Goal: Information Seeking & Learning: Learn about a topic

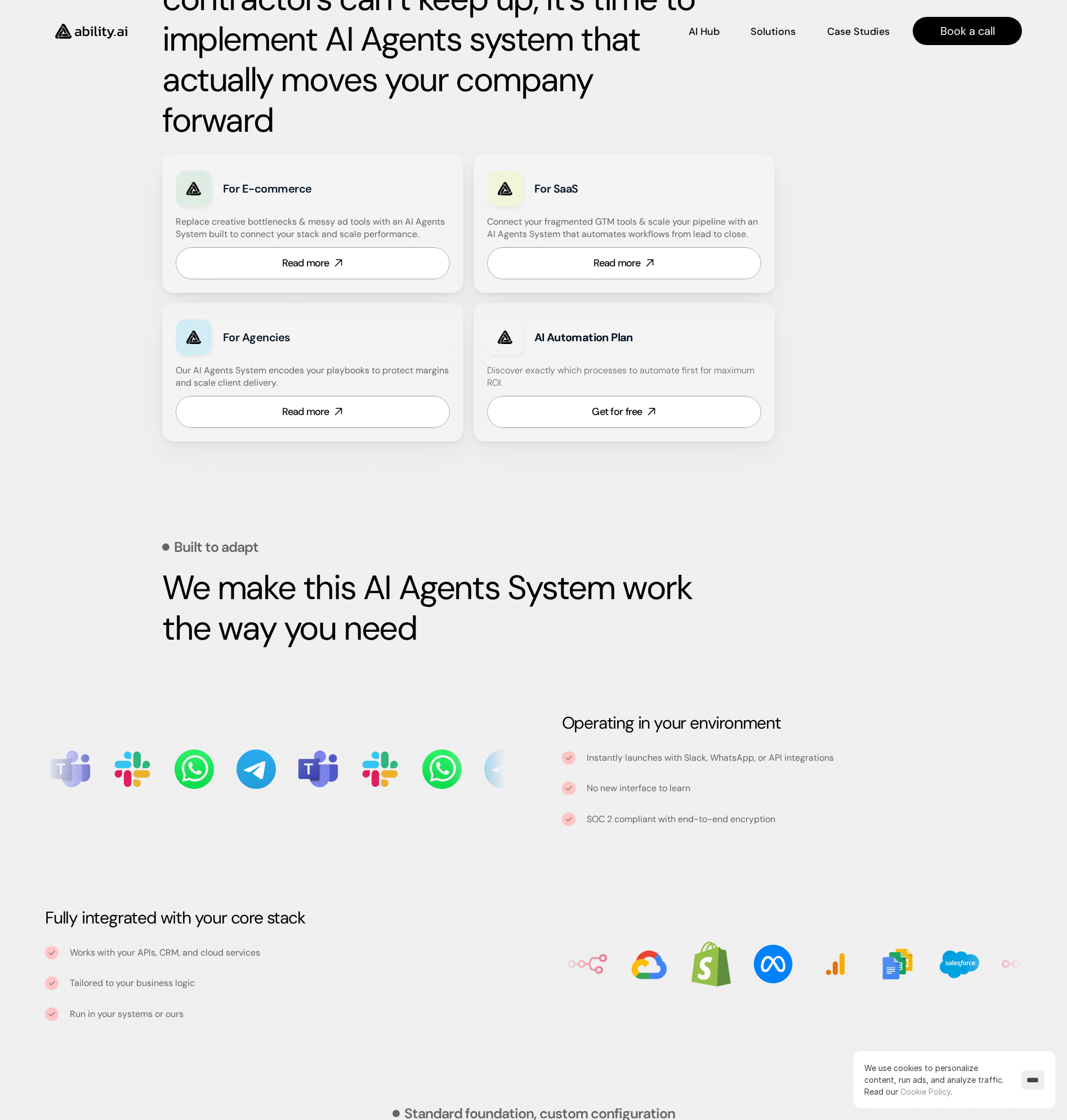
scroll to position [451, 0]
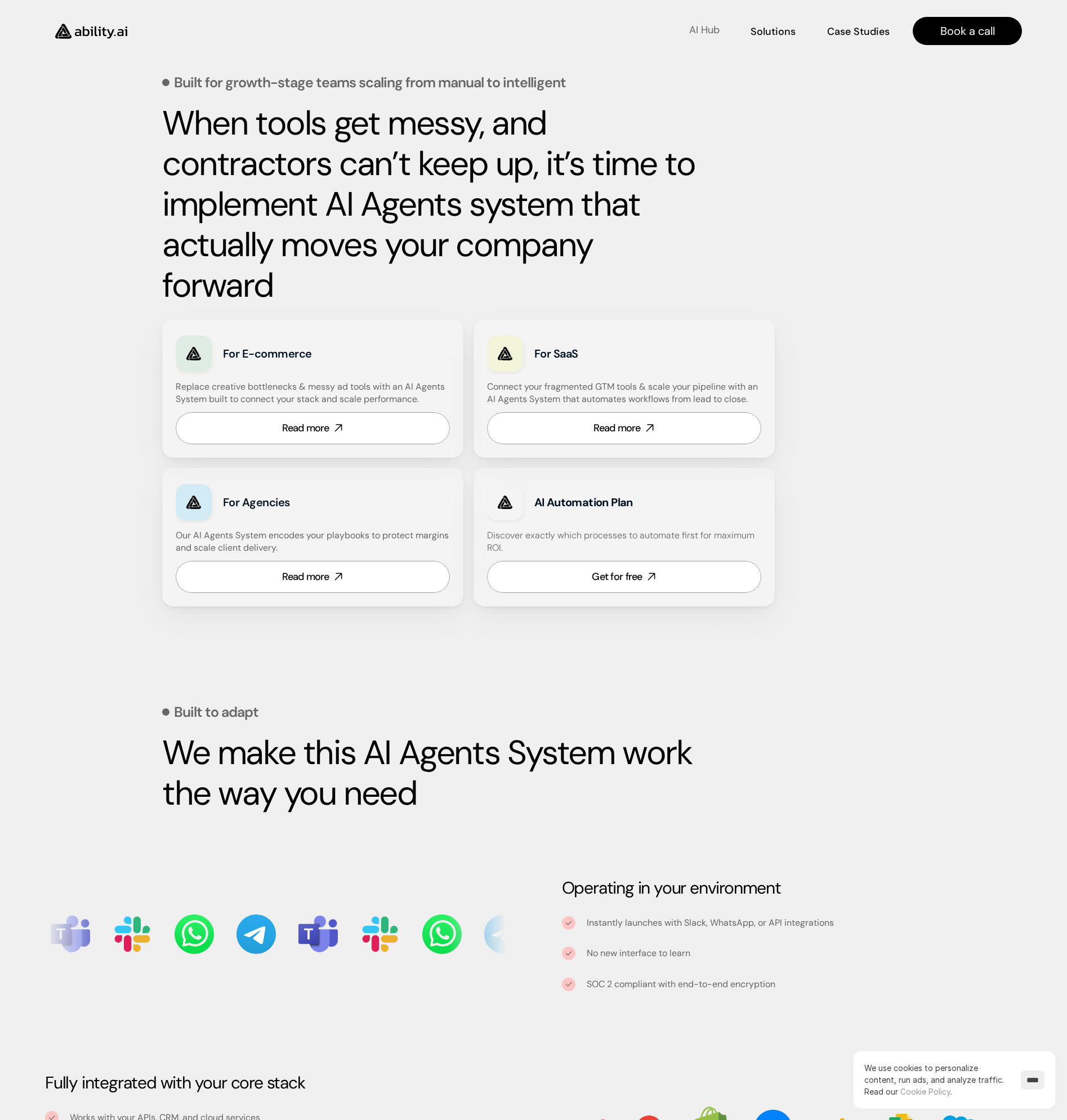
click at [698, 24] on link "AI Hub AI Hub" at bounding box center [704, 31] width 31 height 19
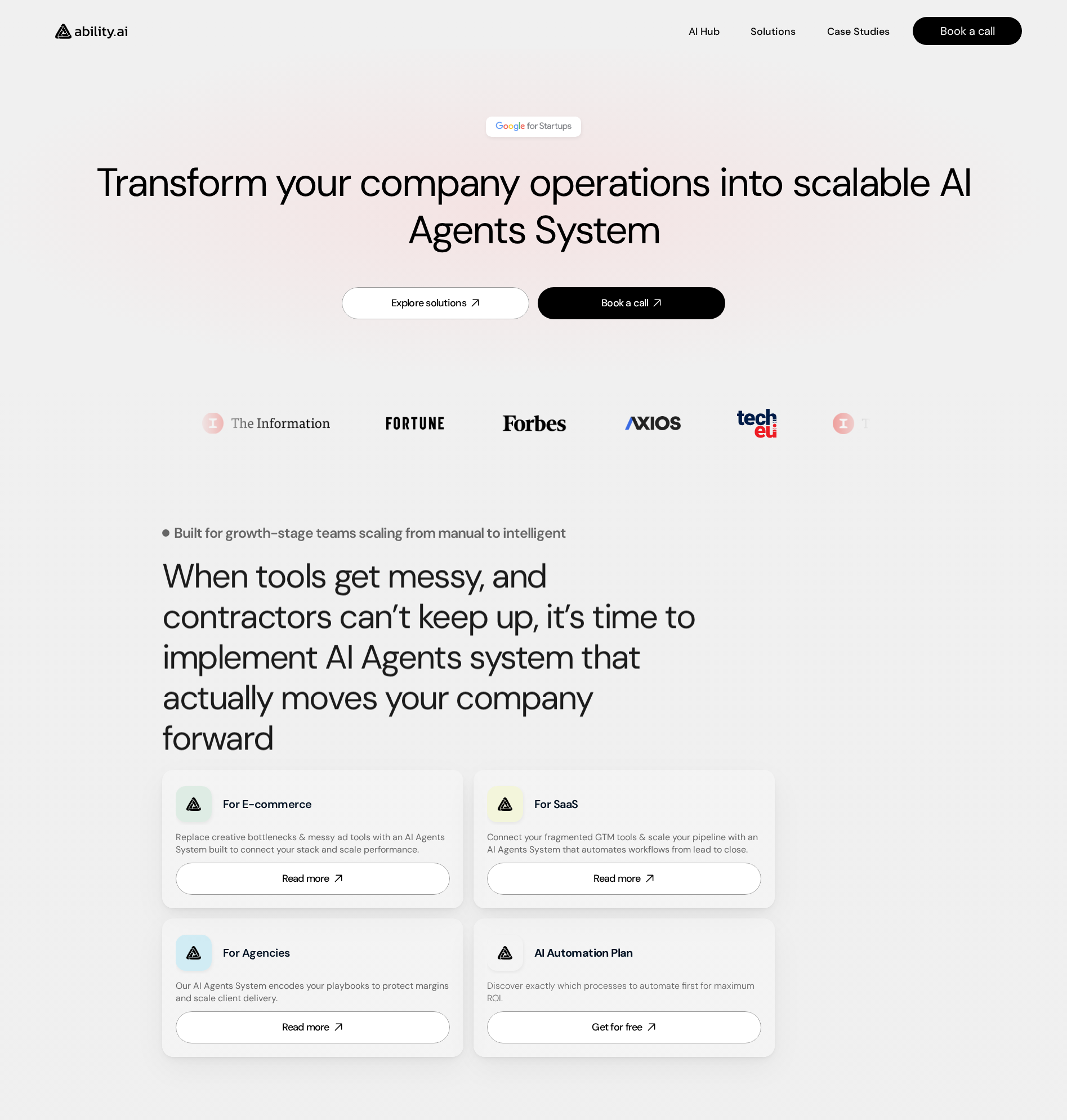
scroll to position [451, 0]
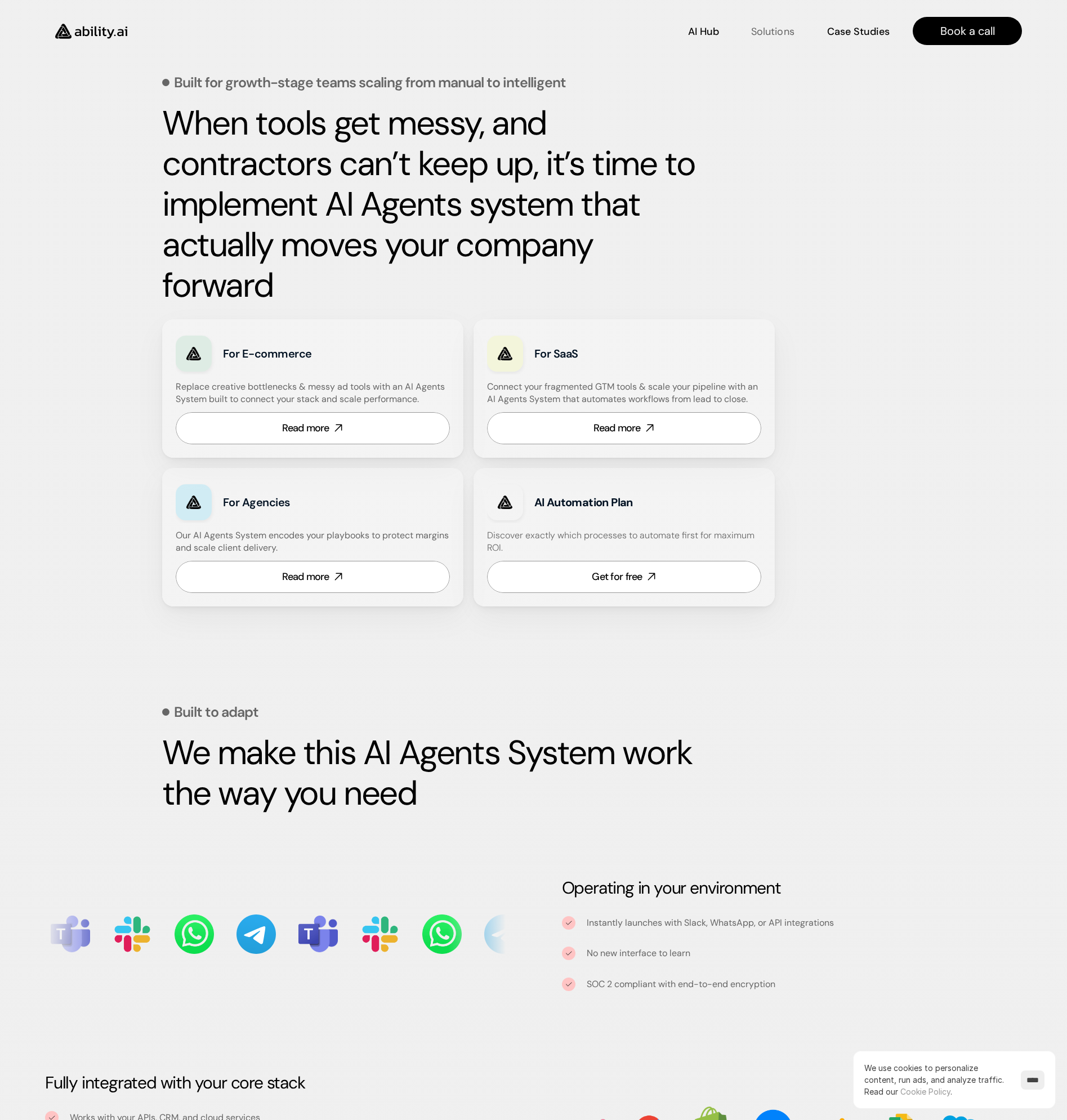
click at [781, 29] on p "Solutions" at bounding box center [772, 31] width 43 height 14
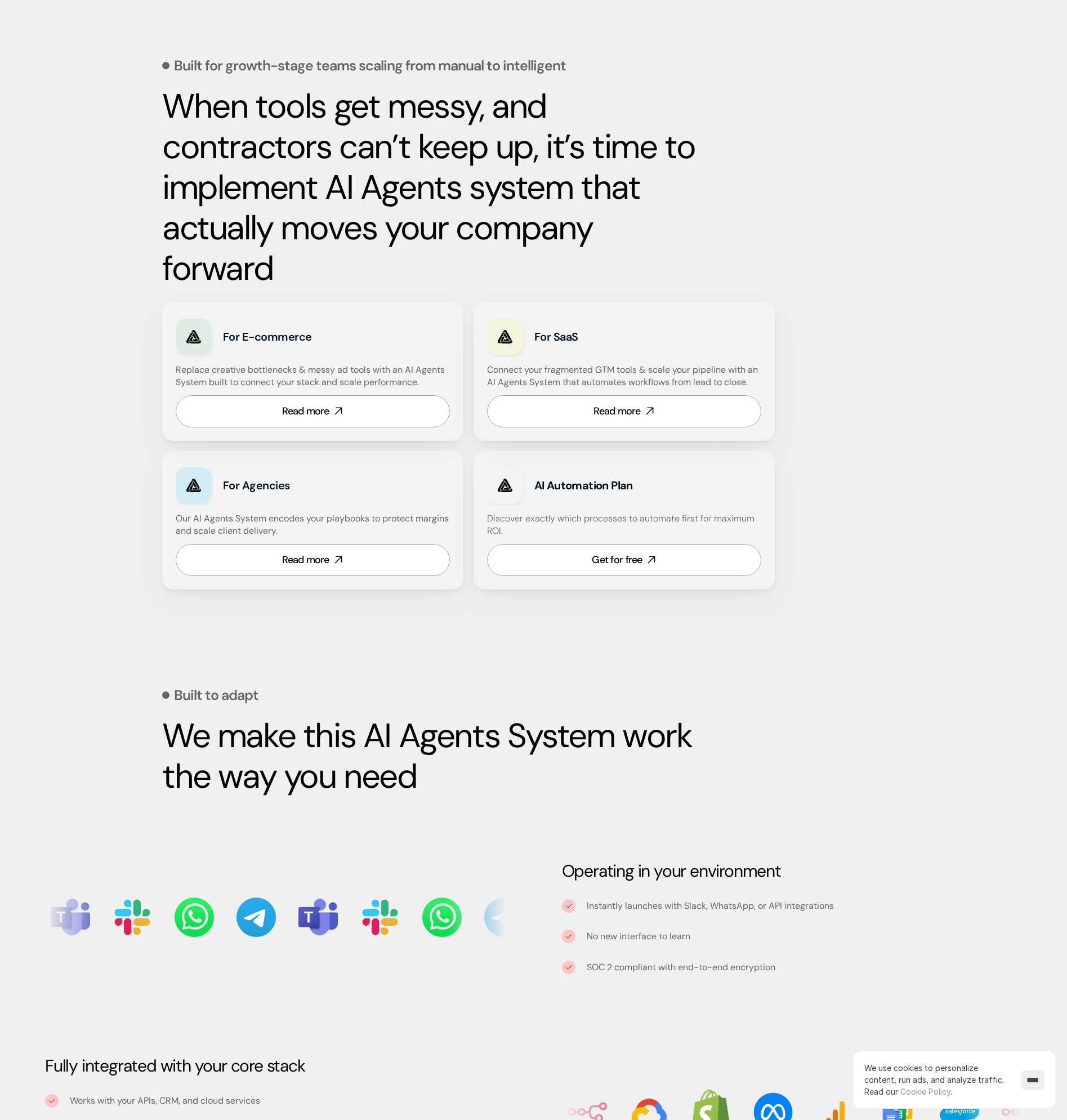
scroll to position [468, 0]
click at [634, 532] on h4 "Discover exactly which processes to automate first for maximum ROI." at bounding box center [624, 525] width 274 height 25
click at [628, 551] on link "Get for free" at bounding box center [624, 559] width 274 height 32
click at [627, 374] on h4 "Connect your fragmented GTM tools & scale your pipeline with an AI Agents Syste…" at bounding box center [626, 376] width 280 height 25
click at [394, 558] on link "Read more" at bounding box center [313, 559] width 274 height 32
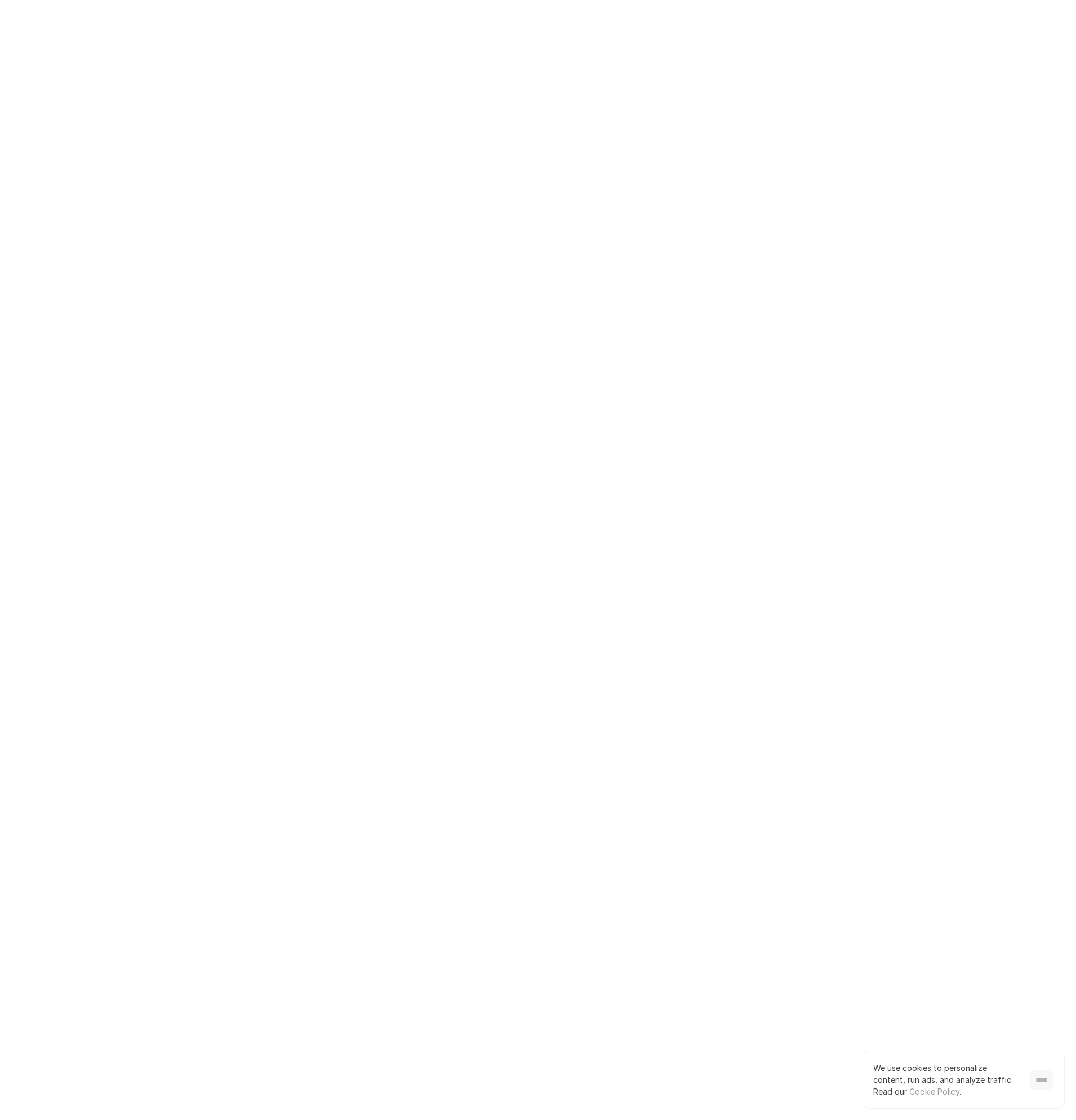
click at [1045, 1086] on input "****" at bounding box center [1042, 1080] width 23 height 19
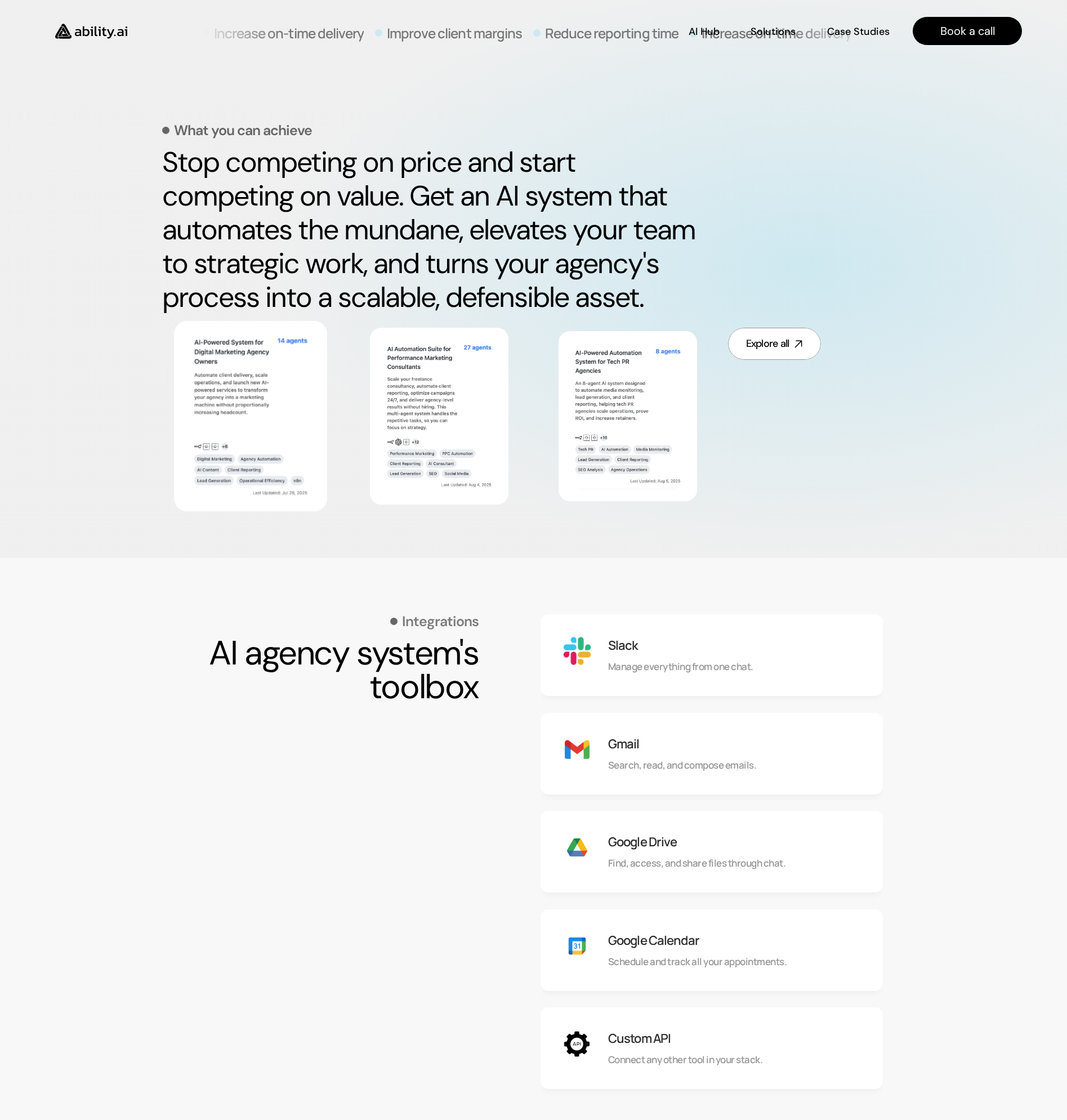
scroll to position [451, 0]
click at [241, 406] on img at bounding box center [251, 417] width 124 height 161
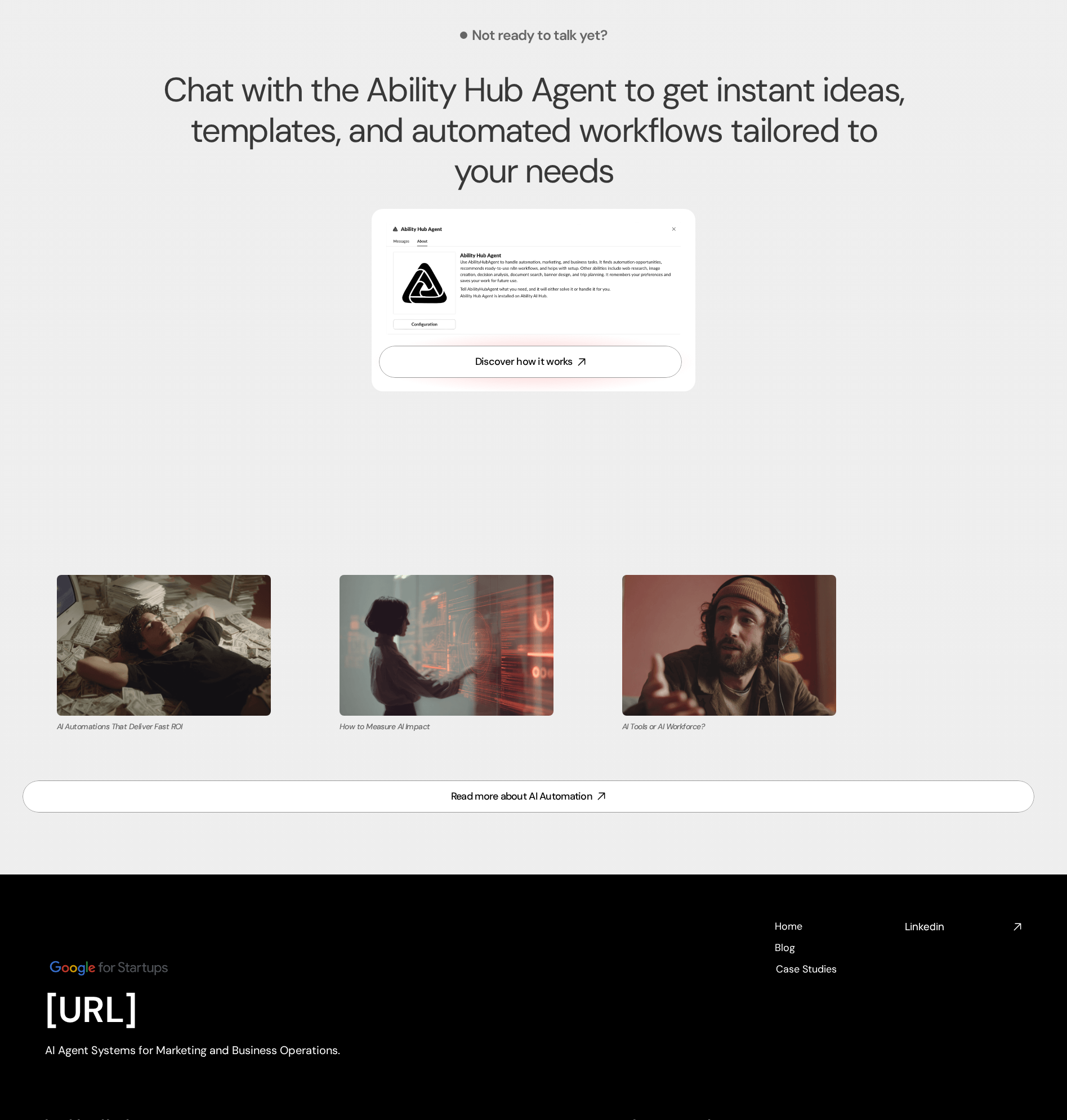
scroll to position [4346, 0]
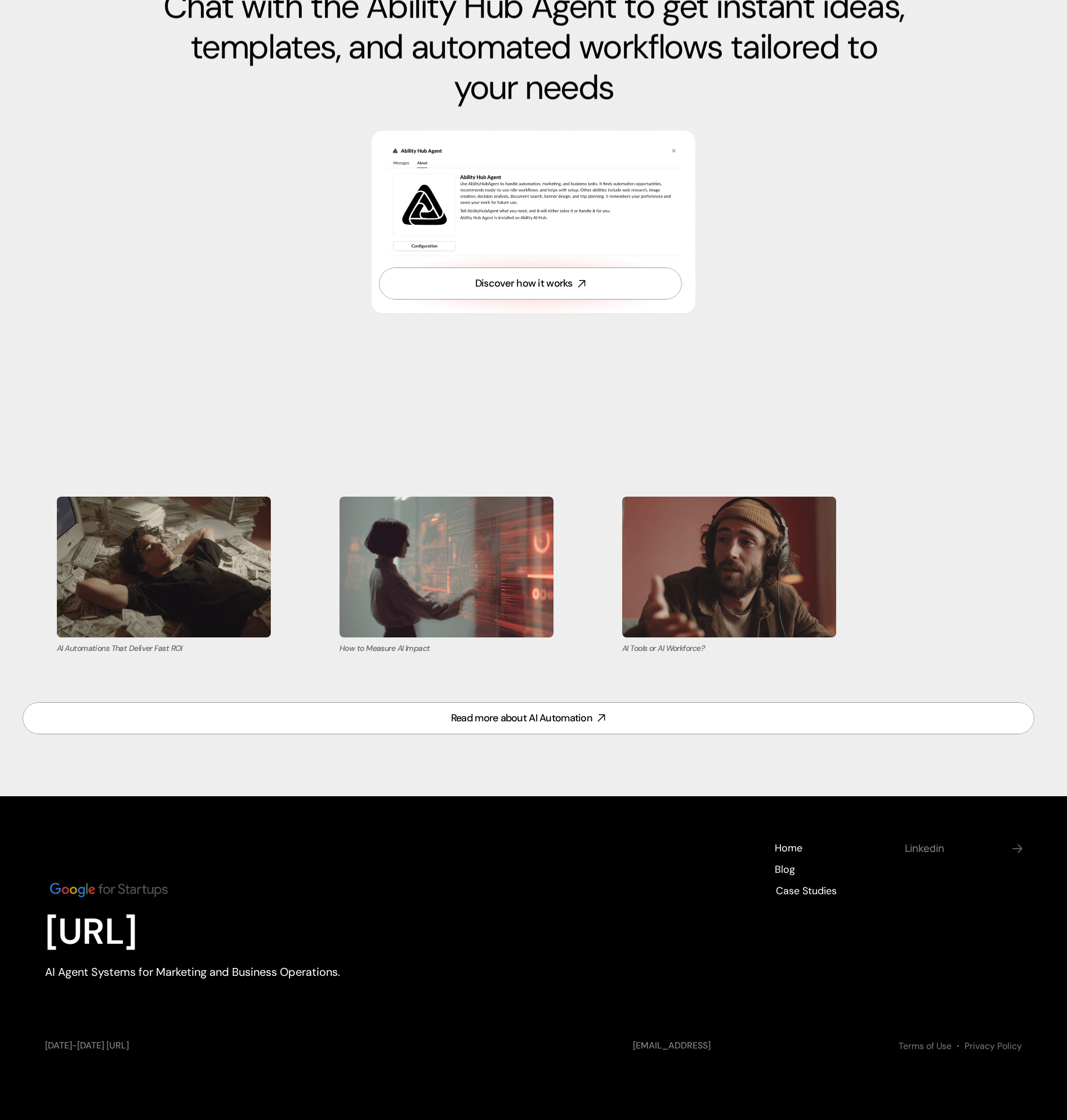
click at [934, 843] on h4 "Linkedin" at bounding box center [957, 849] width 104 height 14
